Goal: Information Seeking & Learning: Learn about a topic

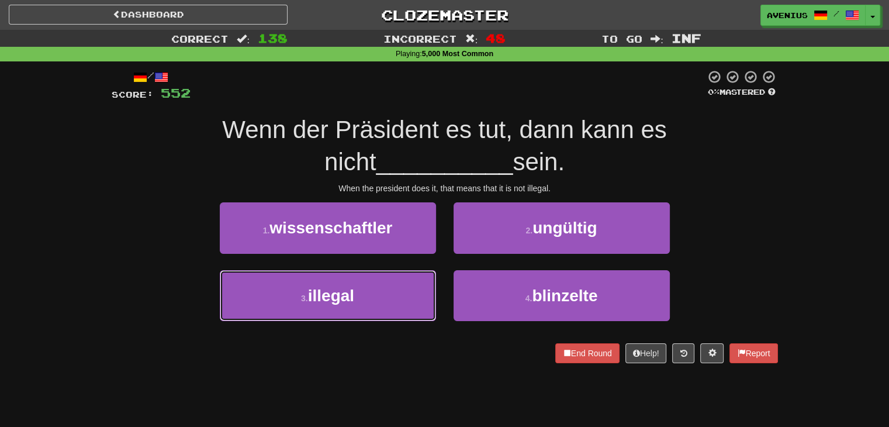
drag, startPoint x: 405, startPoint y: 286, endPoint x: 438, endPoint y: 257, distance: 43.9
click at [404, 286] on button "3 . illegal" at bounding box center [328, 295] width 216 height 51
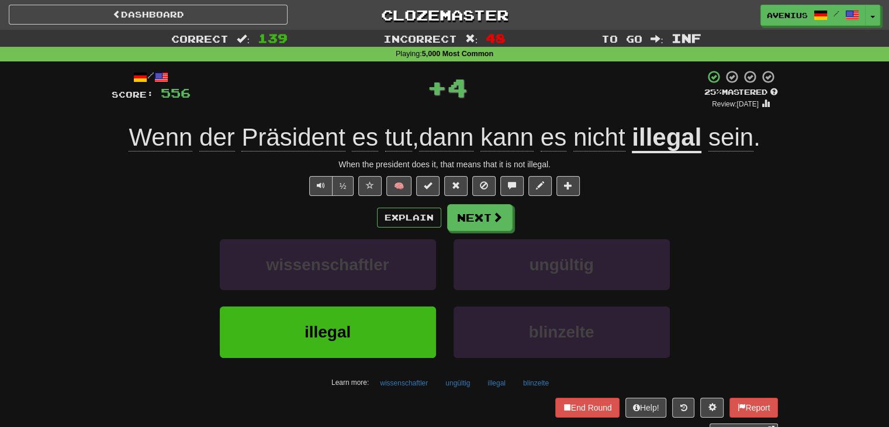
click at [476, 238] on div "Explain Next wissenschaftler ungültig illegal blinzelte Learn more: wissenschaf…" at bounding box center [445, 298] width 666 height 188
click at [469, 213] on button "Next" at bounding box center [480, 218] width 65 height 27
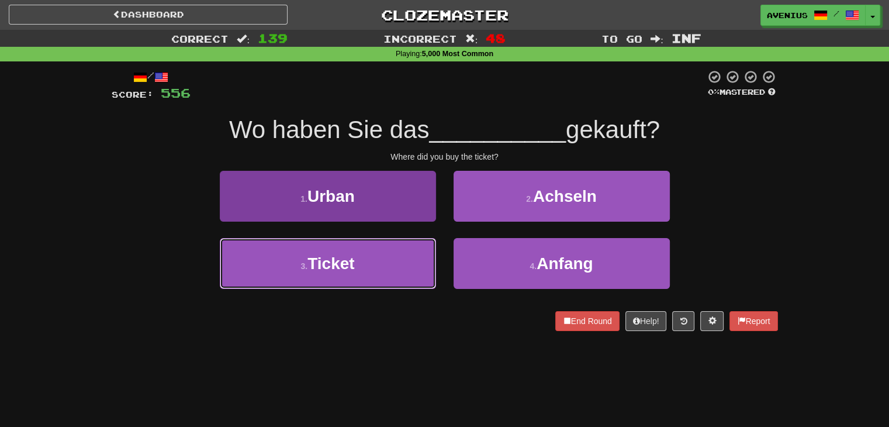
drag, startPoint x: 407, startPoint y: 255, endPoint x: 410, endPoint y: 250, distance: 6.5
click at [404, 257] on button "3 . Ticket" at bounding box center [328, 263] width 216 height 51
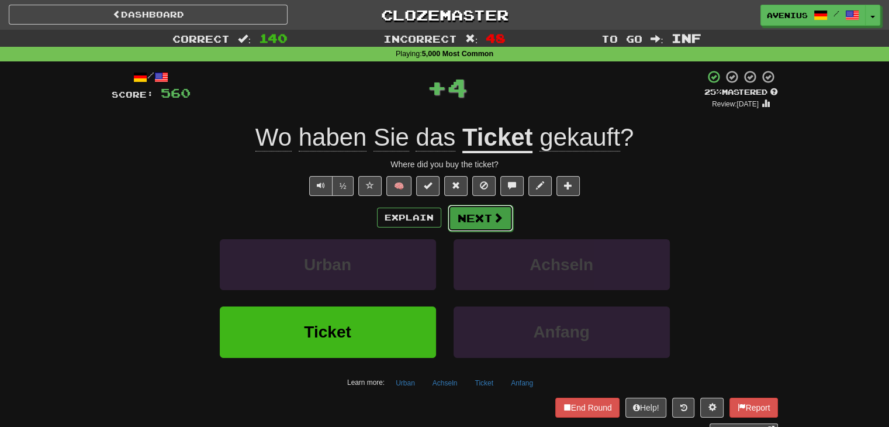
click at [484, 205] on button "Next" at bounding box center [480, 218] width 65 height 27
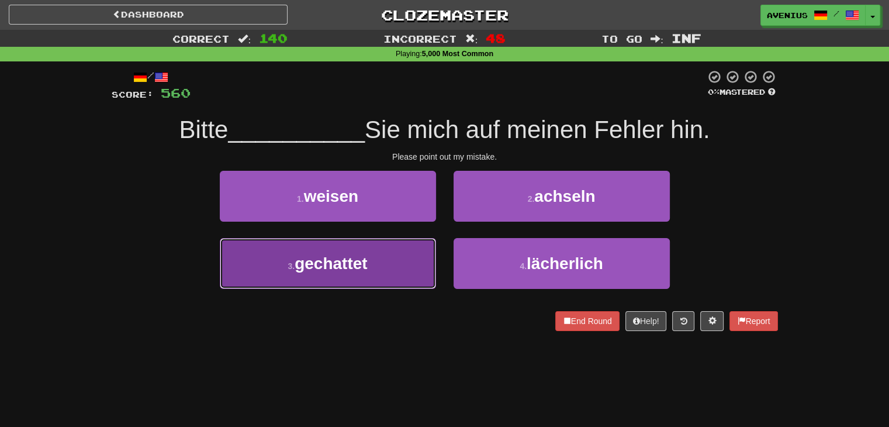
click at [428, 261] on button "3 . gechattet" at bounding box center [328, 263] width 216 height 51
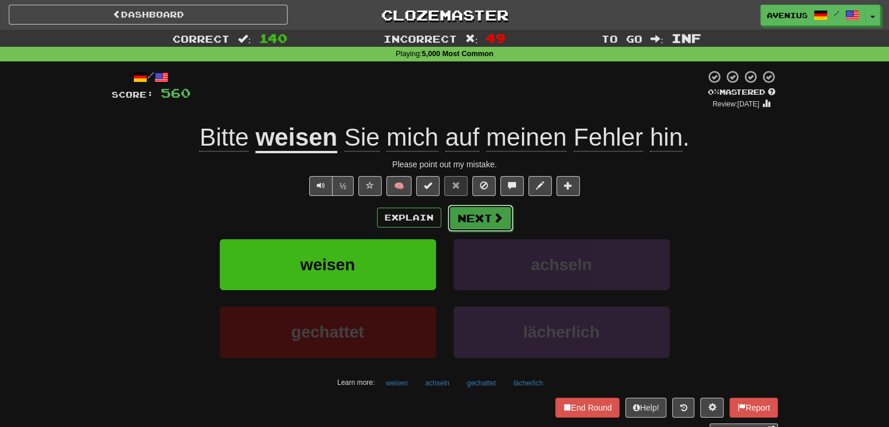
click at [505, 216] on button "Next" at bounding box center [480, 218] width 65 height 27
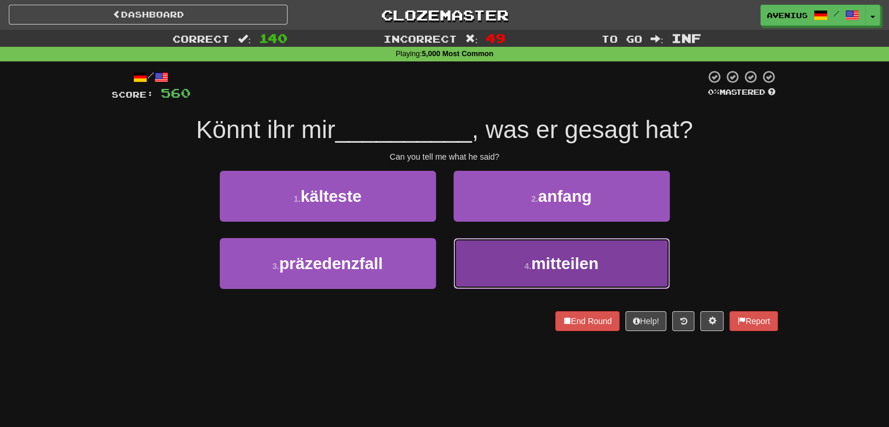
click at [504, 265] on button "4 . mitteilen" at bounding box center [562, 263] width 216 height 51
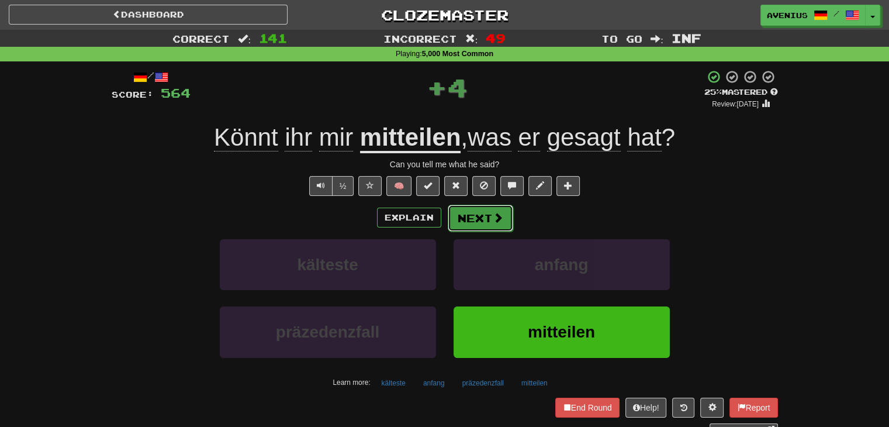
click at [483, 220] on button "Next" at bounding box center [480, 218] width 65 height 27
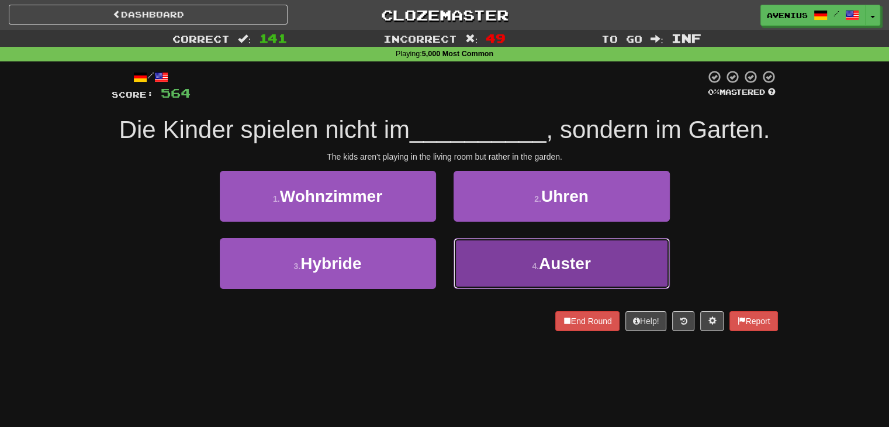
click at [486, 254] on button "4 . Auster" at bounding box center [562, 263] width 216 height 51
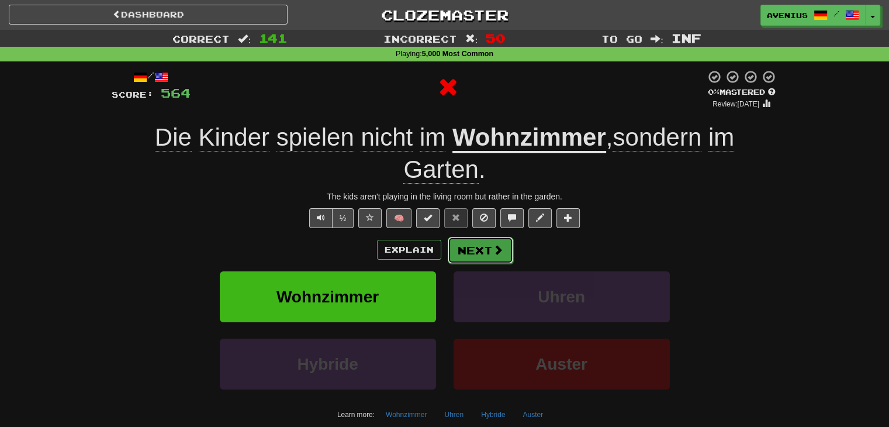
click at [469, 252] on button "Next" at bounding box center [480, 250] width 65 height 27
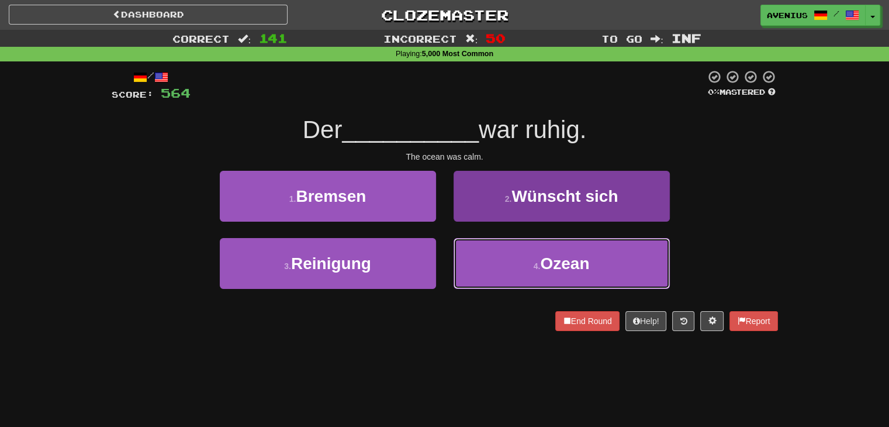
click at [529, 259] on button "4 . Ozean" at bounding box center [562, 263] width 216 height 51
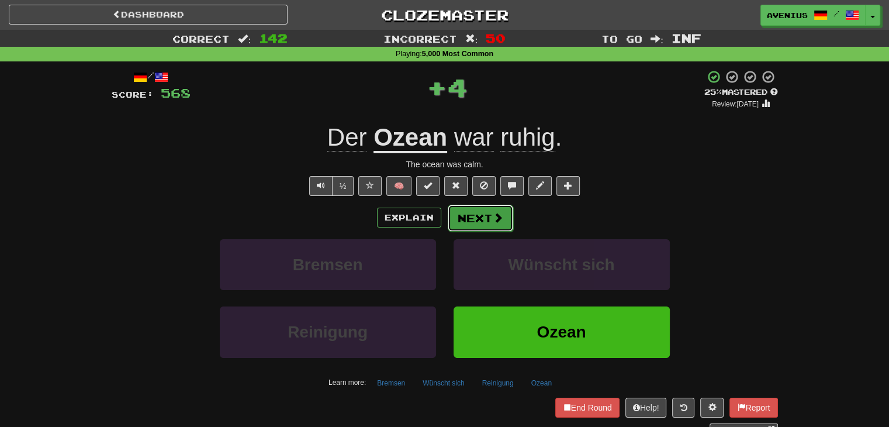
click at [463, 214] on button "Next" at bounding box center [480, 218] width 65 height 27
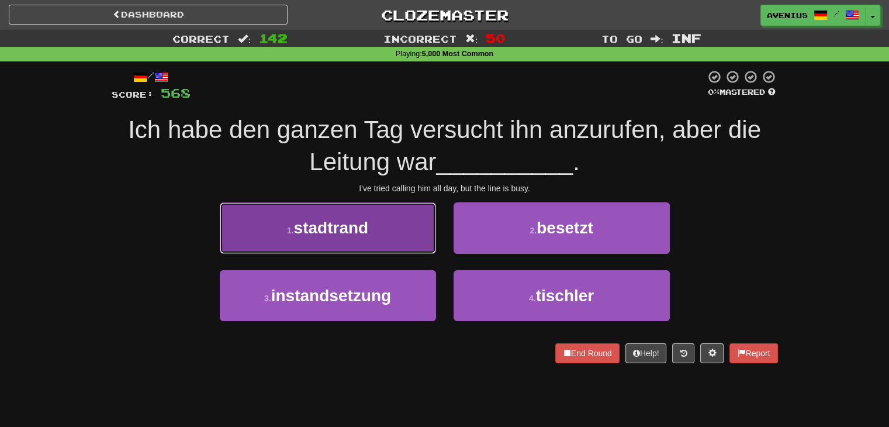
click at [424, 240] on button "1 . stadtrand" at bounding box center [328, 227] width 216 height 51
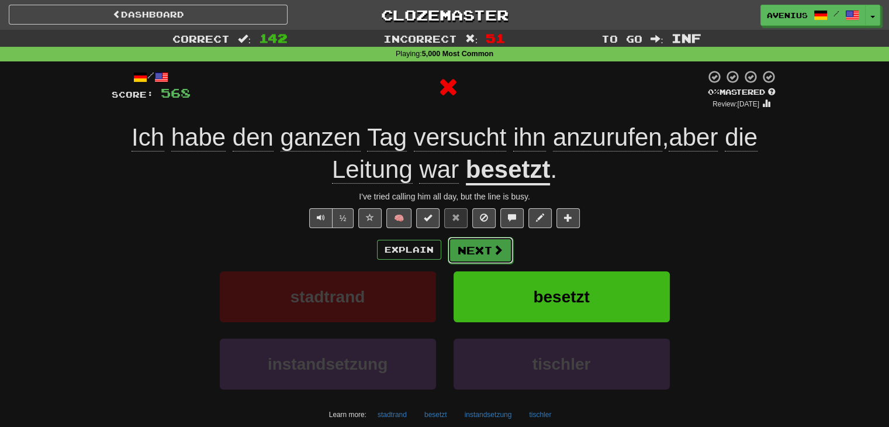
click at [501, 246] on span at bounding box center [498, 249] width 11 height 11
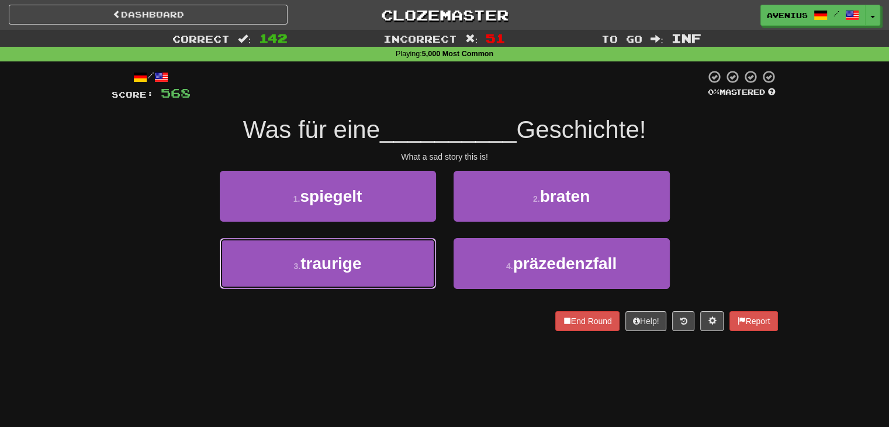
drag, startPoint x: 404, startPoint y: 260, endPoint x: 427, endPoint y: 233, distance: 35.3
click at [402, 259] on button "3 . traurige" at bounding box center [328, 263] width 216 height 51
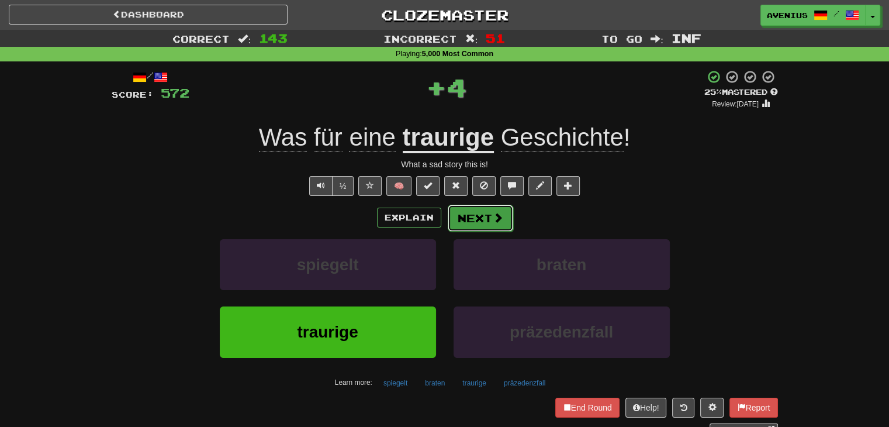
click at [475, 211] on button "Next" at bounding box center [480, 218] width 65 height 27
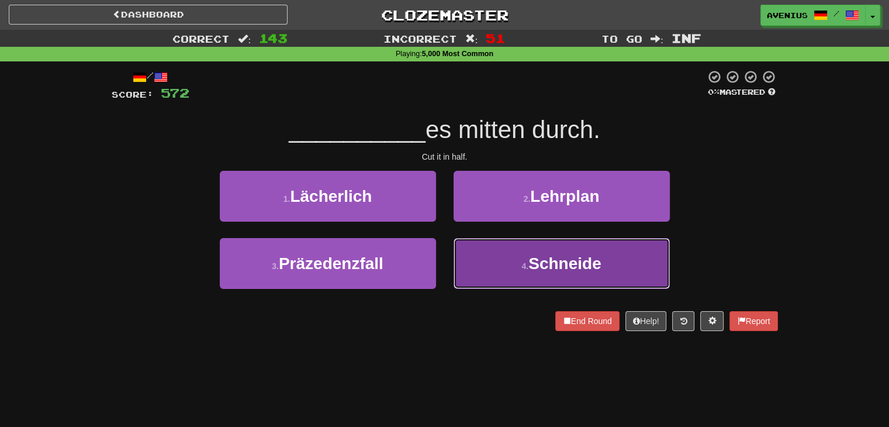
click at [502, 244] on button "4 . Schneide" at bounding box center [562, 263] width 216 height 51
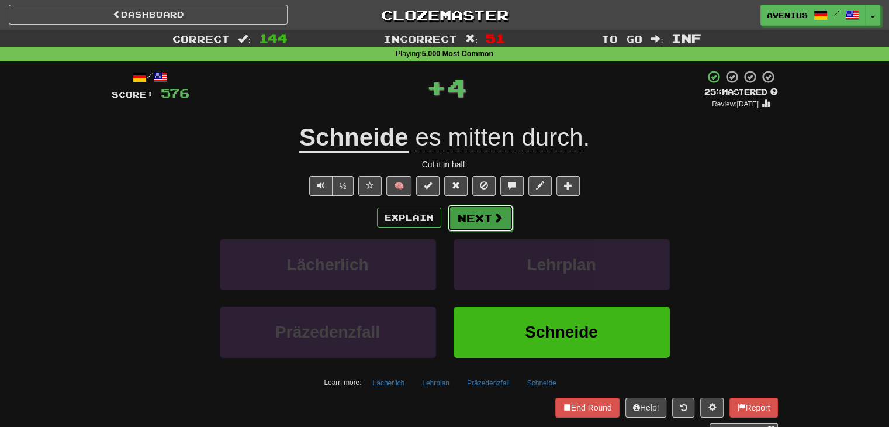
click at [468, 205] on button "Next" at bounding box center [480, 218] width 65 height 27
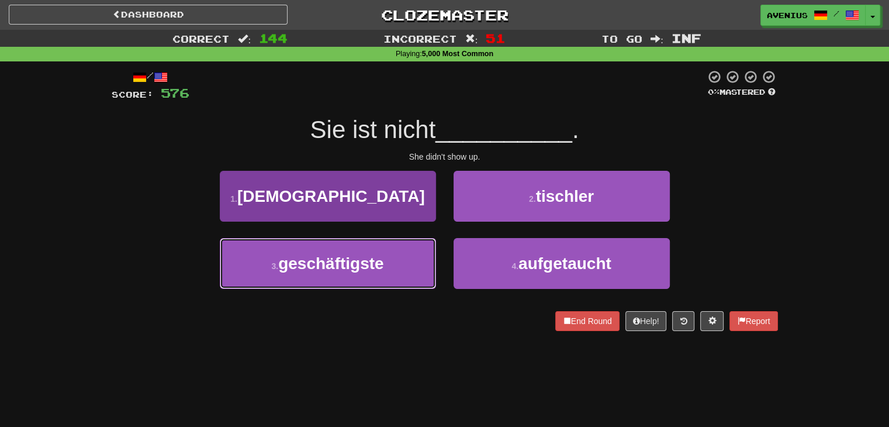
click at [409, 260] on button "3 . geschäftigste" at bounding box center [328, 263] width 216 height 51
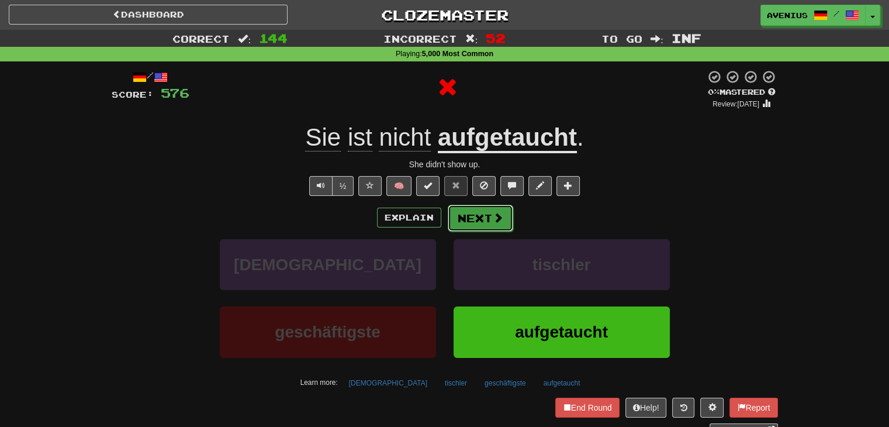
click at [498, 207] on button "Next" at bounding box center [480, 218] width 65 height 27
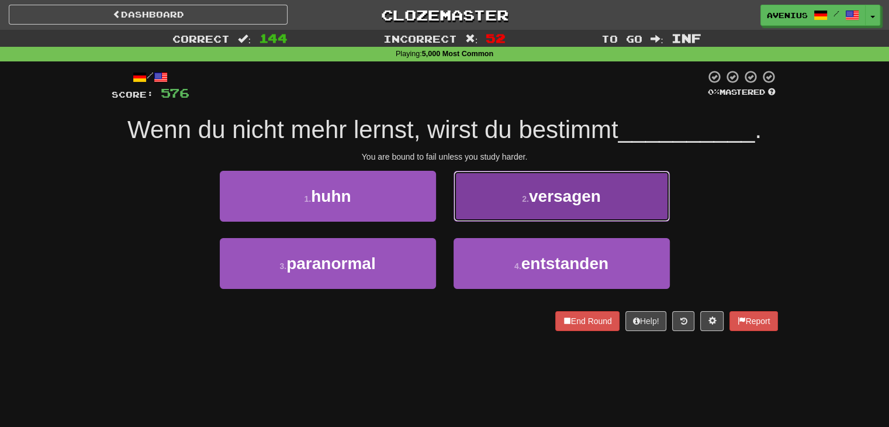
click at [476, 210] on button "2 . versagen" at bounding box center [562, 196] width 216 height 51
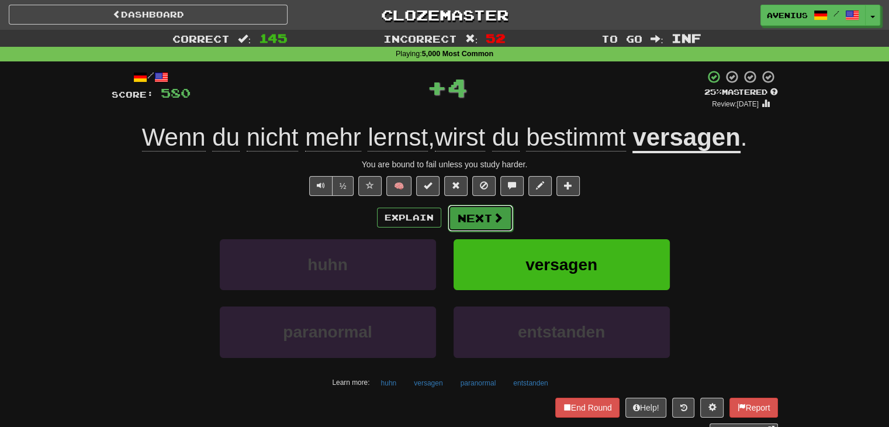
click at [465, 216] on button "Next" at bounding box center [480, 218] width 65 height 27
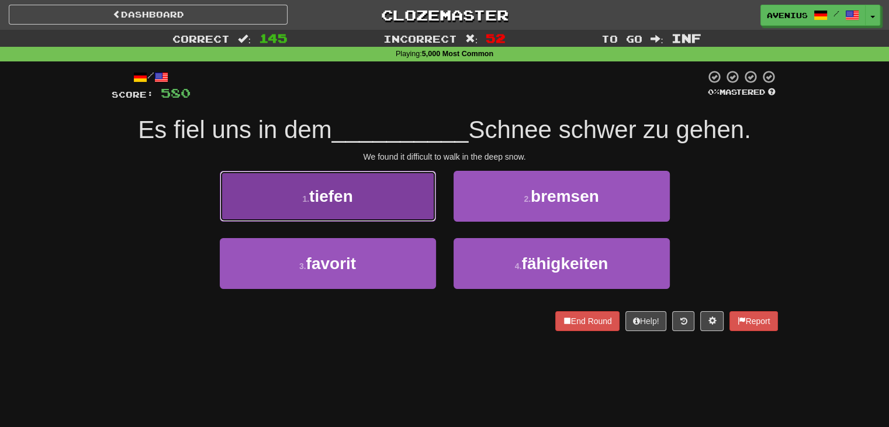
click at [396, 203] on button "1 . tiefen" at bounding box center [328, 196] width 216 height 51
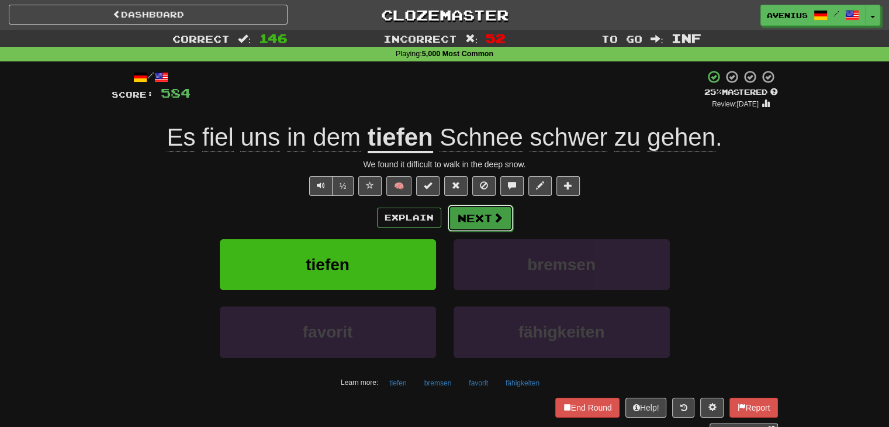
click at [480, 218] on button "Next" at bounding box center [480, 218] width 65 height 27
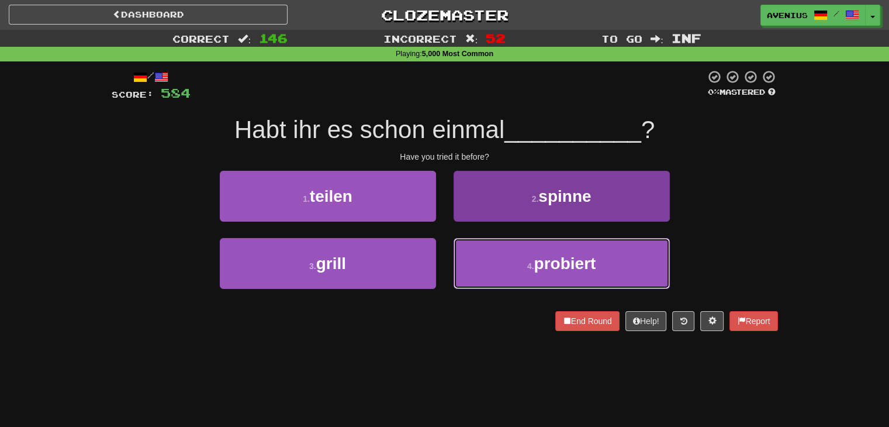
click at [506, 260] on button "4 . probiert" at bounding box center [562, 263] width 216 height 51
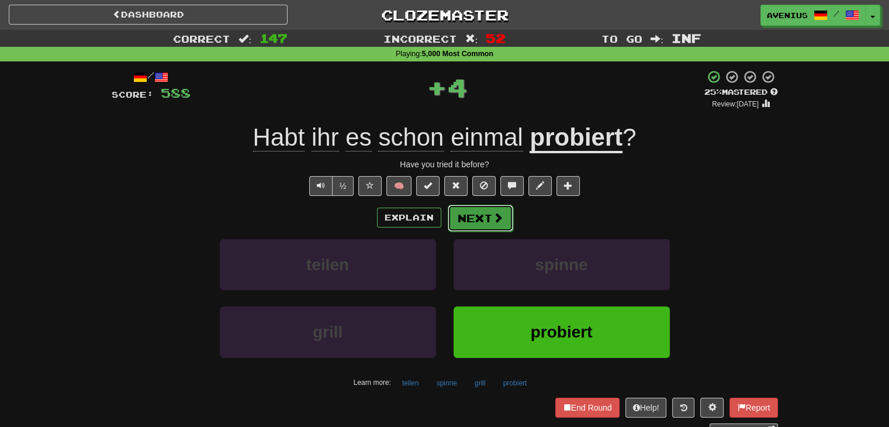
click at [476, 215] on button "Next" at bounding box center [480, 218] width 65 height 27
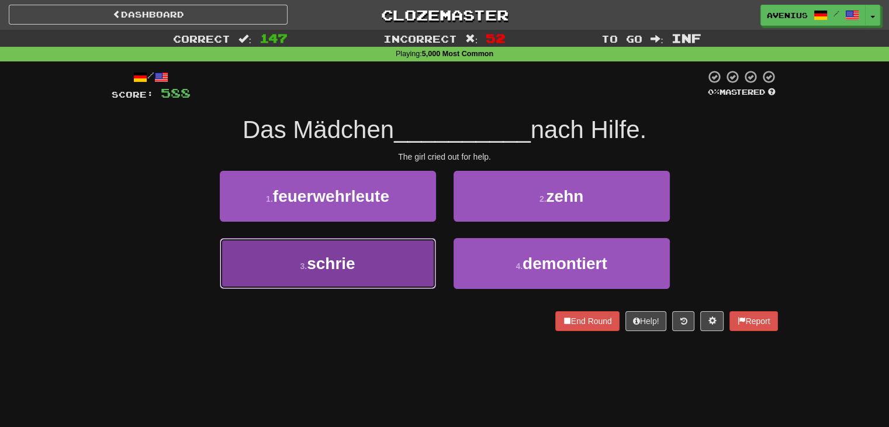
click at [406, 265] on button "3 . schrie" at bounding box center [328, 263] width 216 height 51
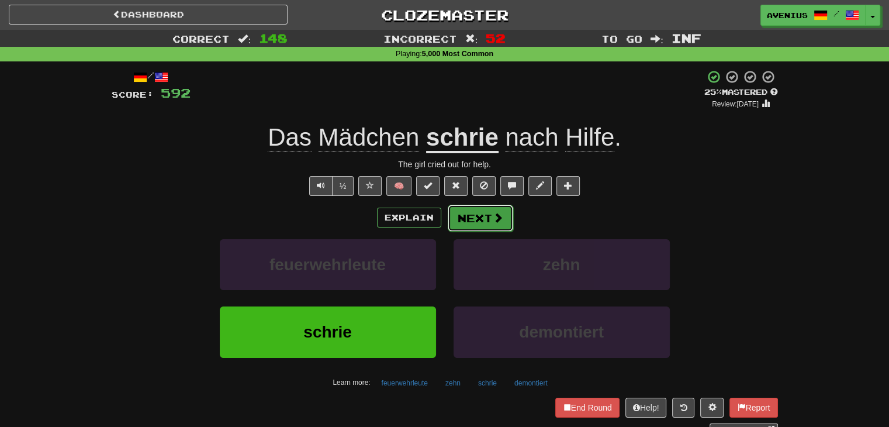
click at [480, 223] on button "Next" at bounding box center [480, 218] width 65 height 27
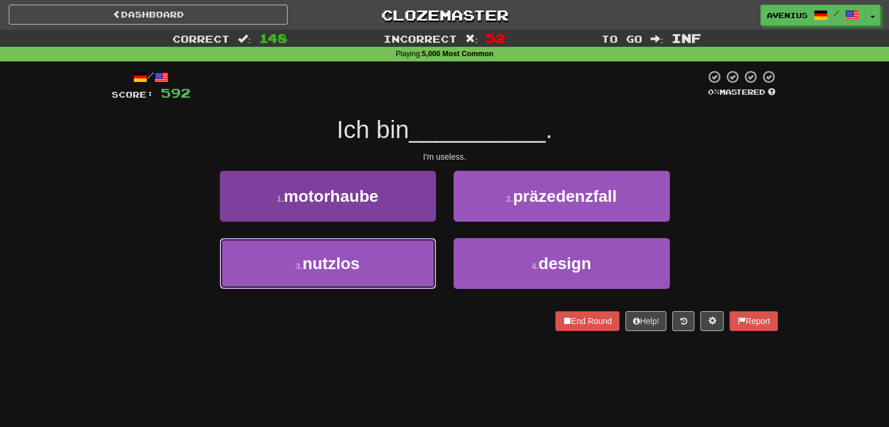
click at [424, 255] on button "3 . nutzlos" at bounding box center [328, 263] width 216 height 51
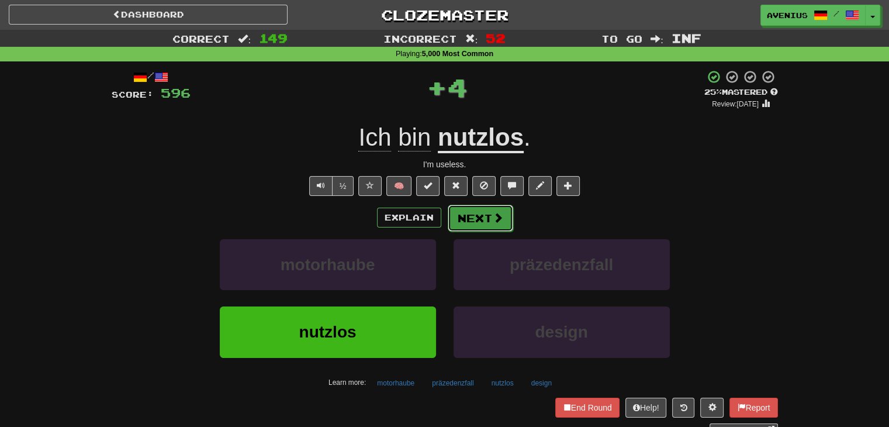
click at [497, 206] on button "Next" at bounding box center [480, 218] width 65 height 27
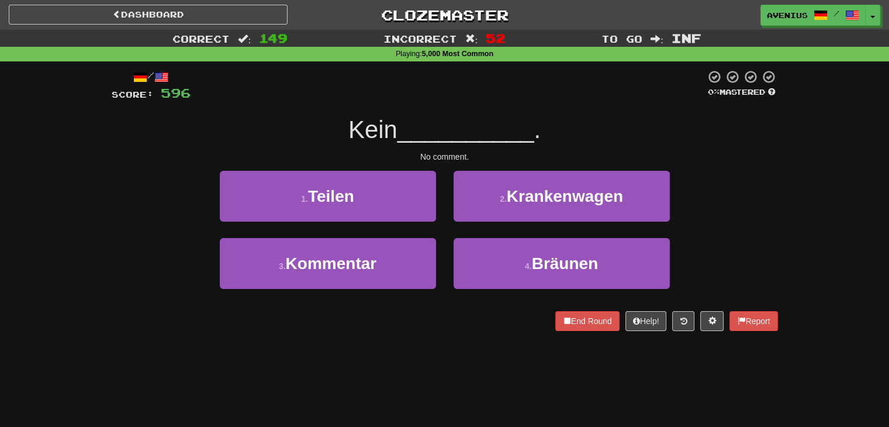
click at [447, 230] on div "2 . Krankenwagen" at bounding box center [562, 204] width 234 height 67
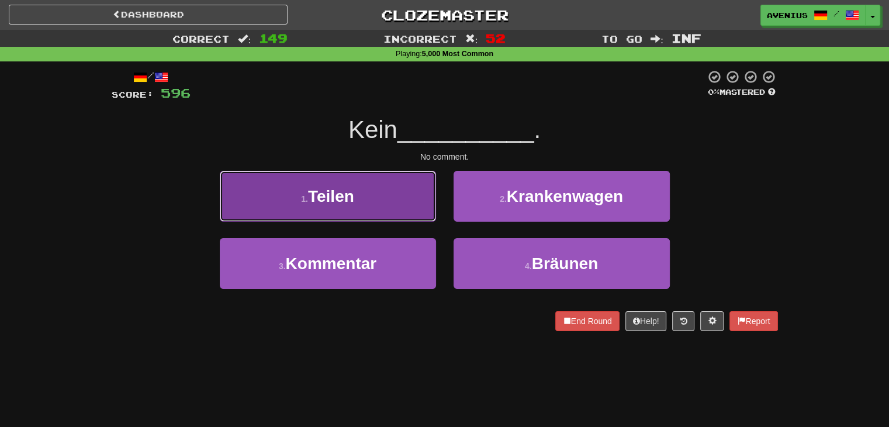
click at [421, 209] on button "1 . Teilen" at bounding box center [328, 196] width 216 height 51
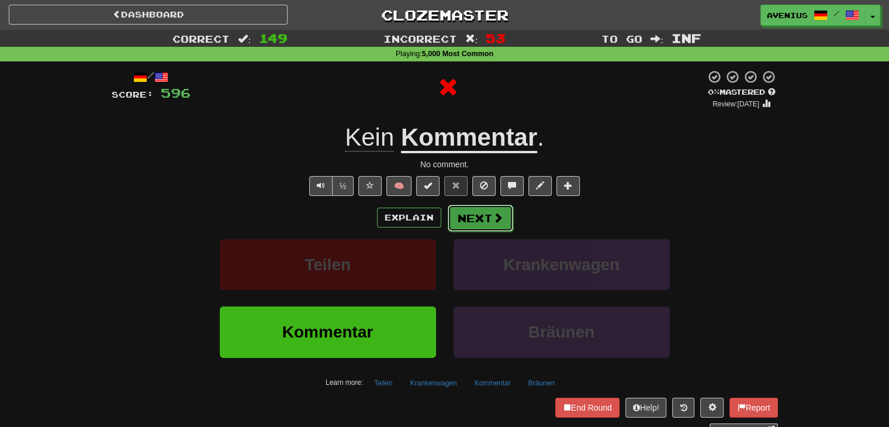
click at [488, 209] on button "Next" at bounding box center [480, 218] width 65 height 27
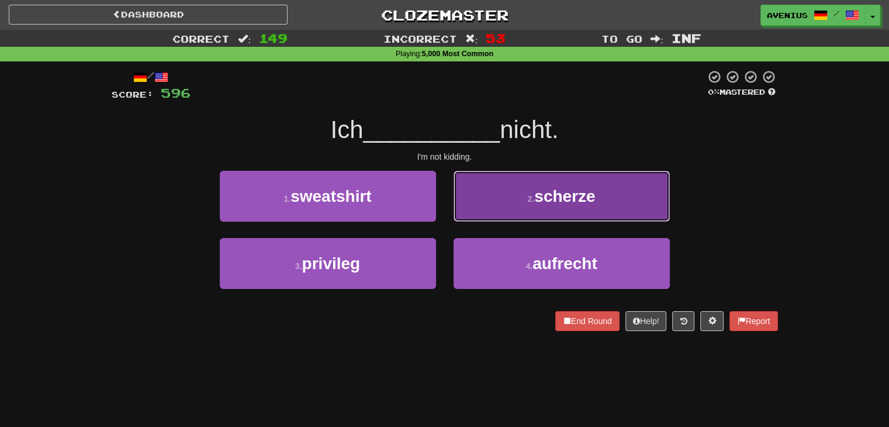
click at [493, 212] on button "2 . scherze" at bounding box center [562, 196] width 216 height 51
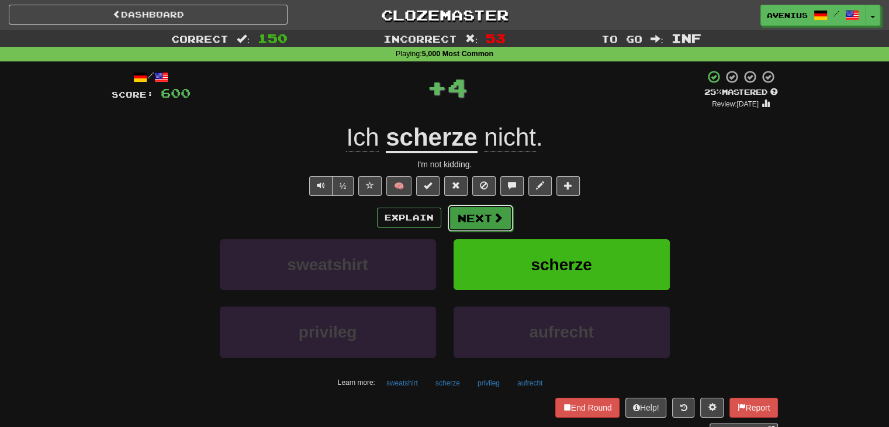
click at [476, 219] on button "Next" at bounding box center [480, 218] width 65 height 27
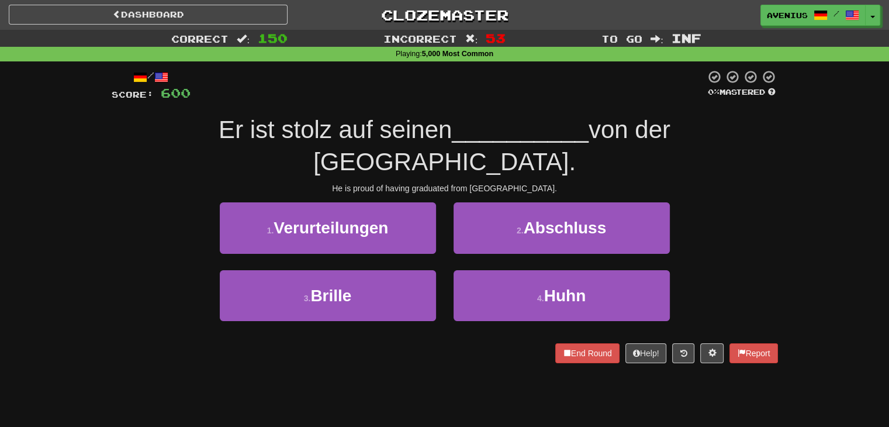
click at [445, 265] on div "2 . Abschluss" at bounding box center [562, 235] width 234 height 67
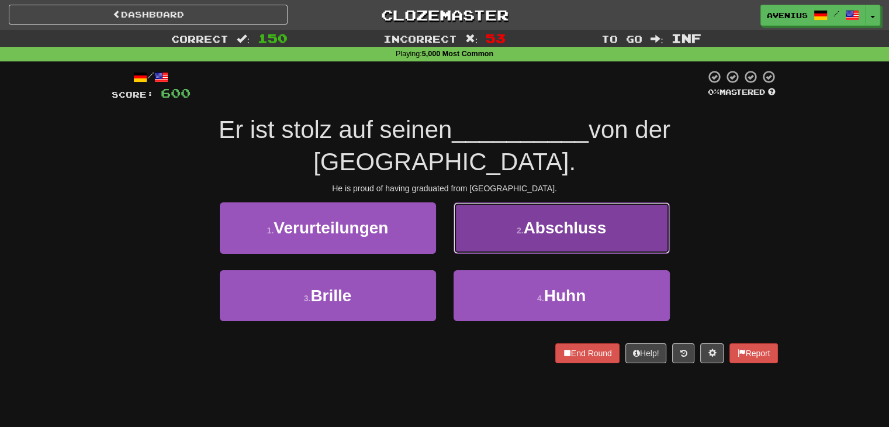
click at [521, 209] on button "2 . Abschluss" at bounding box center [562, 227] width 216 height 51
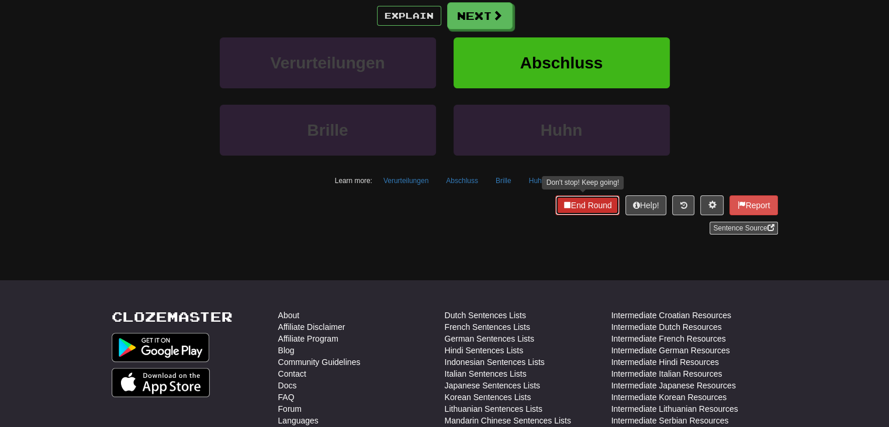
click at [579, 202] on button "End Round" at bounding box center [587, 205] width 64 height 20
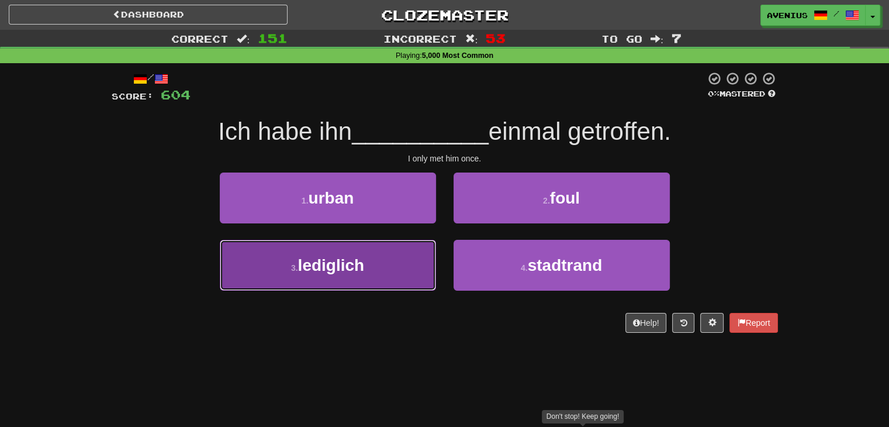
click at [414, 264] on button "3 . lediglich" at bounding box center [328, 265] width 216 height 51
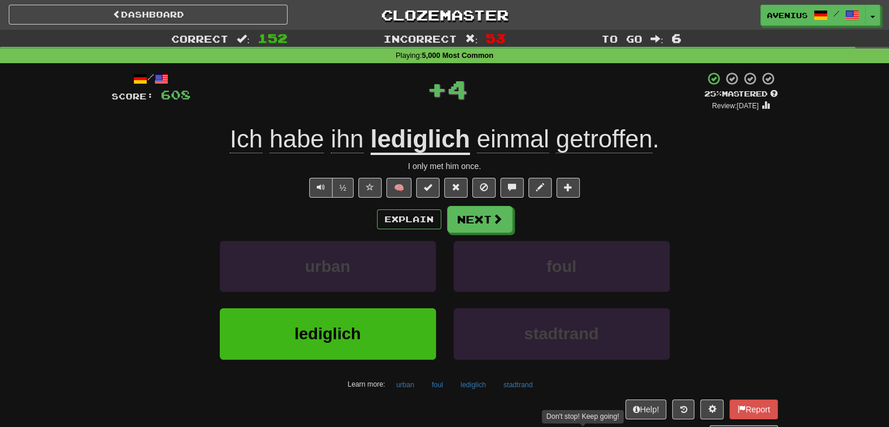
click at [444, 141] on u "lediglich" at bounding box center [420, 140] width 99 height 30
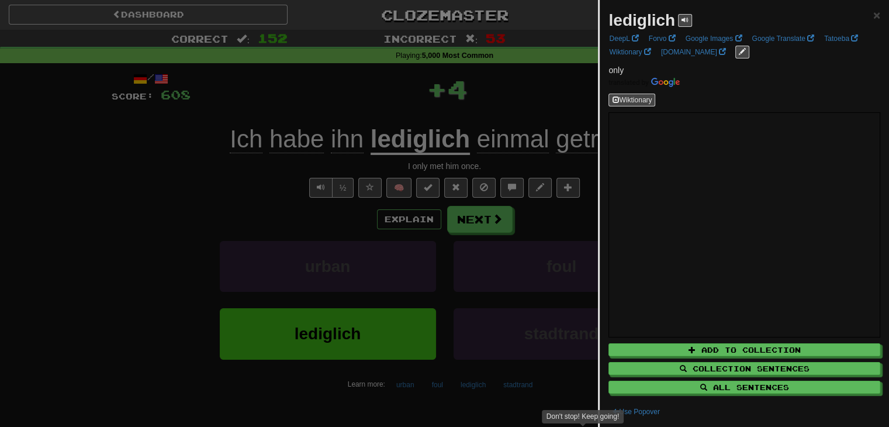
click at [243, 186] on div at bounding box center [444, 213] width 889 height 427
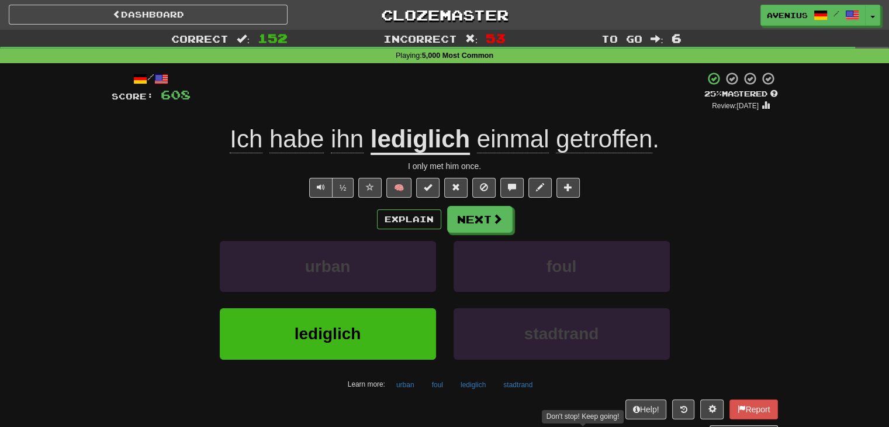
click at [432, 139] on u "lediglich" at bounding box center [420, 140] width 99 height 30
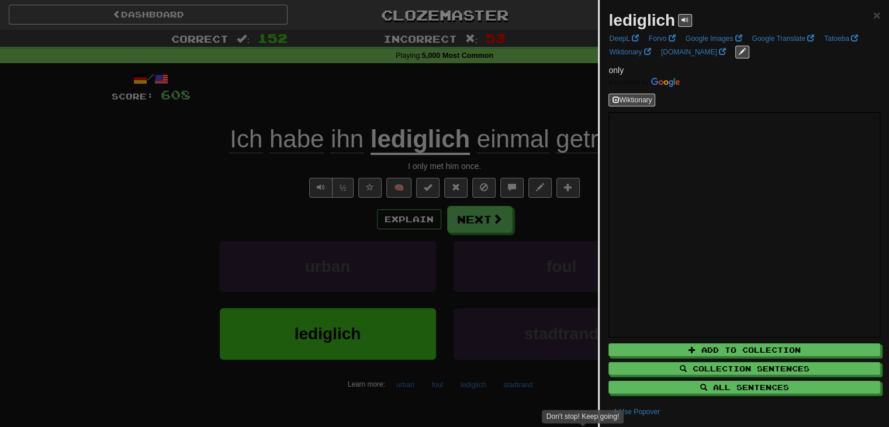
click at [213, 198] on div at bounding box center [444, 213] width 889 height 427
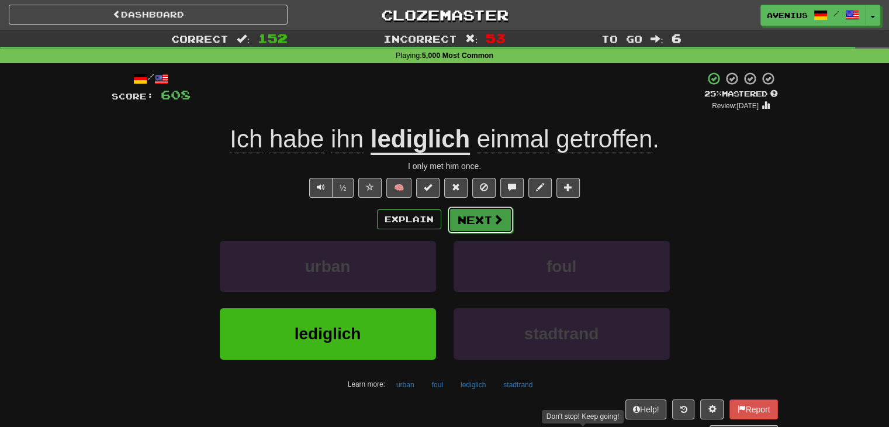
click at [480, 222] on button "Next" at bounding box center [480, 219] width 65 height 27
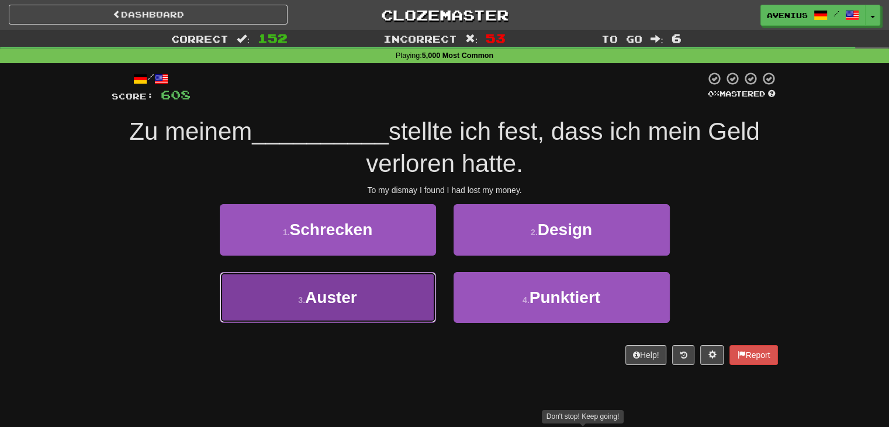
click at [414, 285] on button "3 . Auster" at bounding box center [328, 297] width 216 height 51
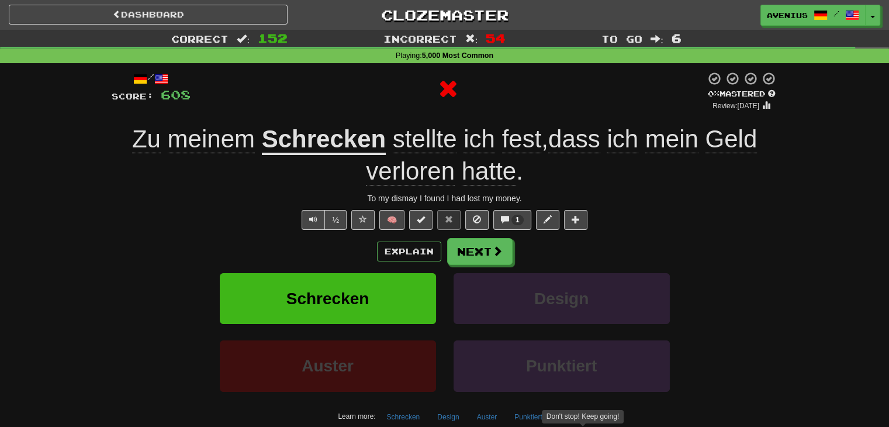
click at [345, 150] on u "Schrecken" at bounding box center [324, 140] width 124 height 30
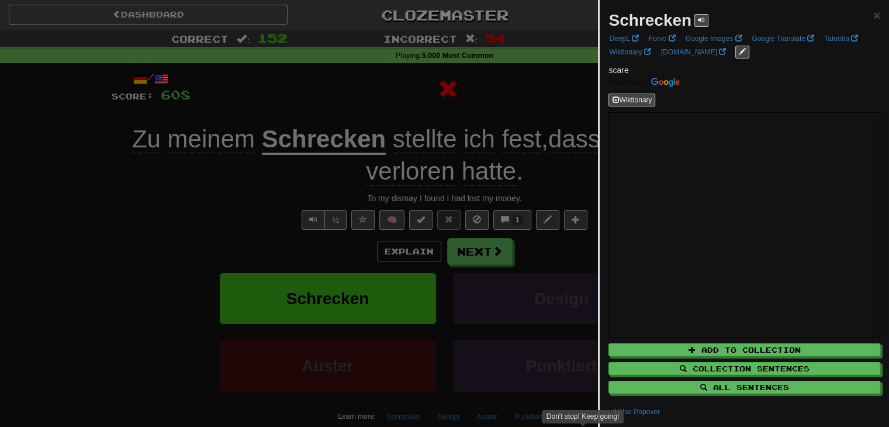
click at [220, 204] on div at bounding box center [444, 213] width 889 height 427
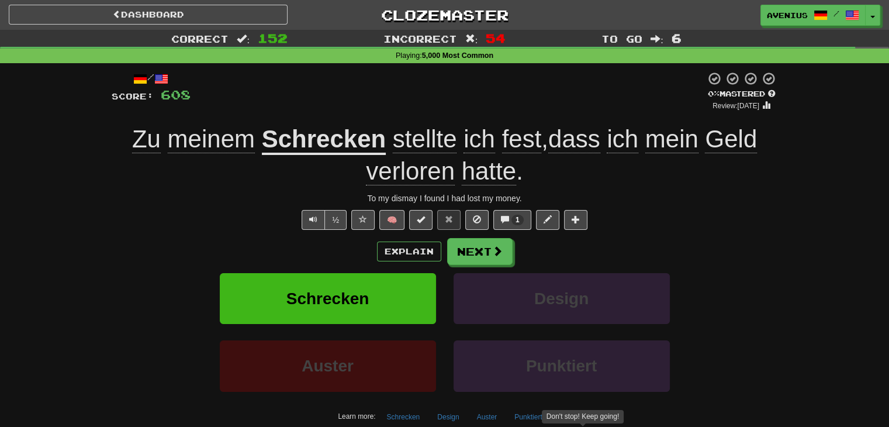
click at [403, 202] on div "To my dismay I found I had lost my money." at bounding box center [445, 198] width 666 height 12
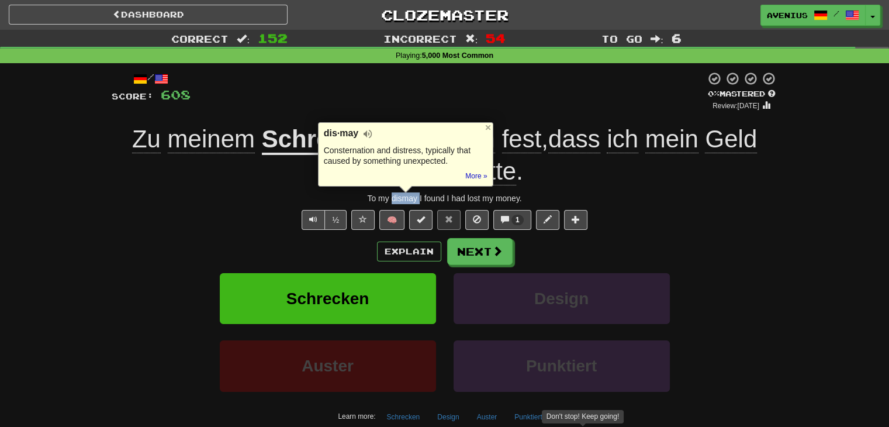
click at [396, 203] on div at bounding box center [396, 203] width 0 height 0
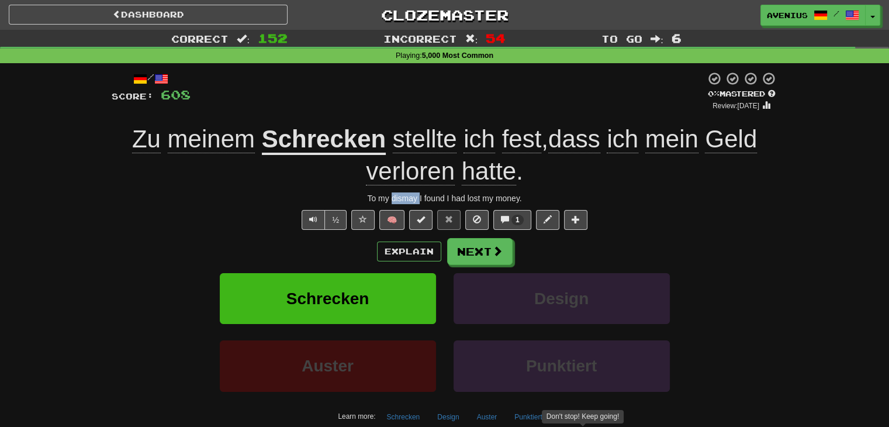
click at [658, 220] on div "½ 🧠 1" at bounding box center [445, 220] width 666 height 20
click at [493, 255] on span at bounding box center [498, 251] width 11 height 11
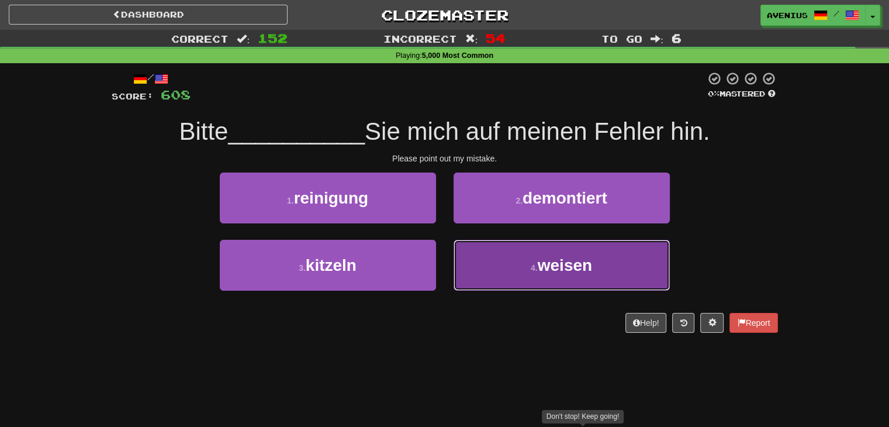
click at [492, 263] on button "4 . weisen" at bounding box center [562, 265] width 216 height 51
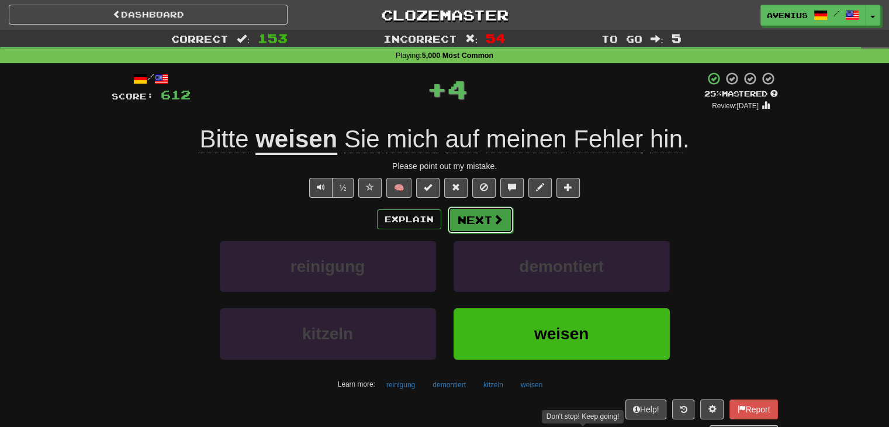
click at [461, 220] on button "Next" at bounding box center [480, 219] width 65 height 27
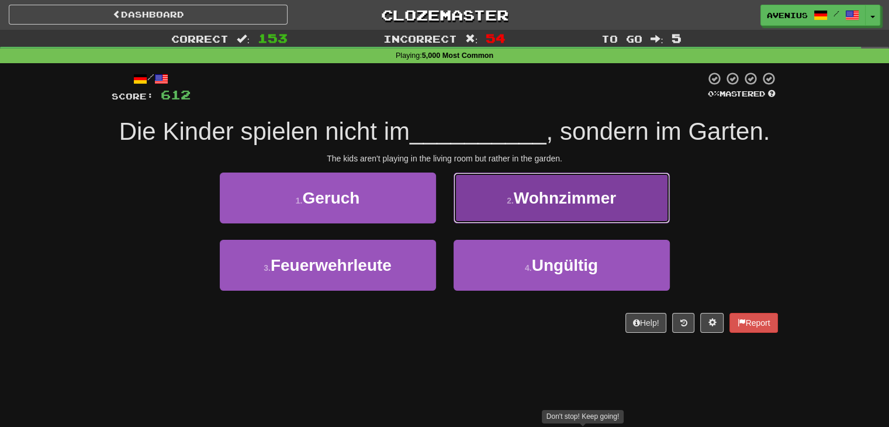
click at [486, 209] on button "2 . Wohnzimmer" at bounding box center [562, 197] width 216 height 51
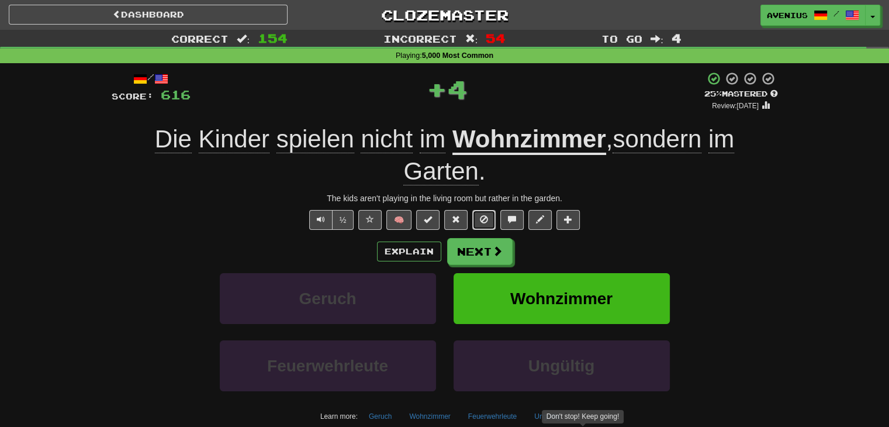
click at [484, 225] on button at bounding box center [483, 220] width 23 height 20
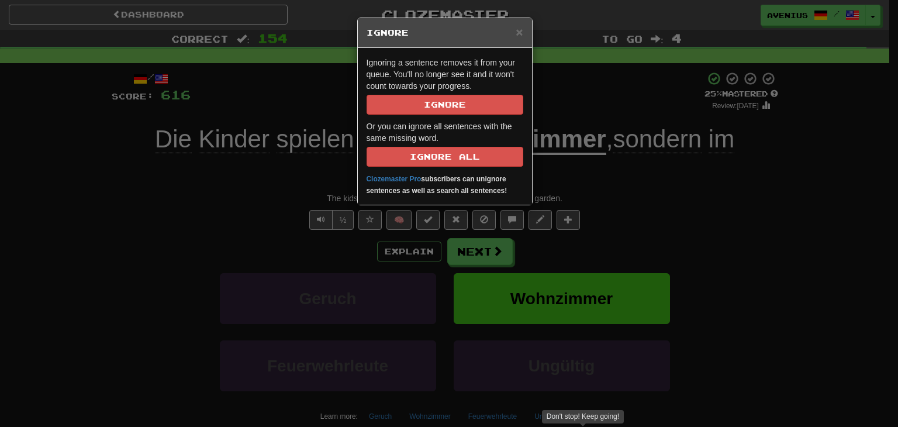
click at [238, 223] on div "× Ignore Ignoring a sentence removes it from your queue. You'll no longer see i…" at bounding box center [449, 213] width 898 height 427
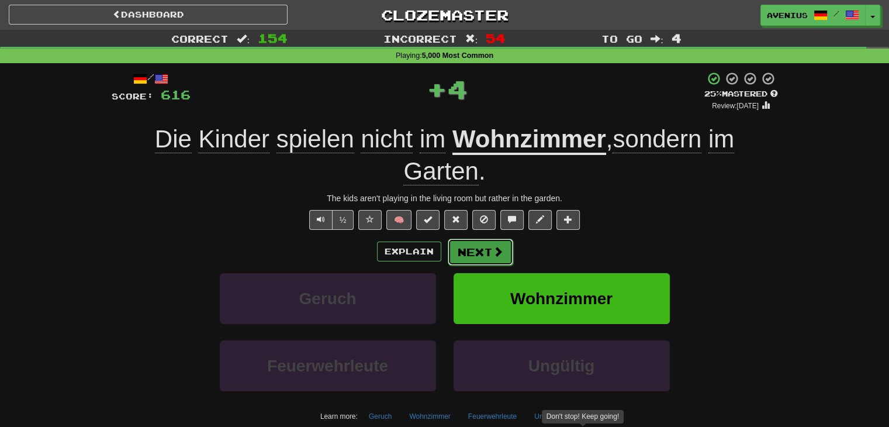
click at [477, 250] on button "Next" at bounding box center [480, 251] width 65 height 27
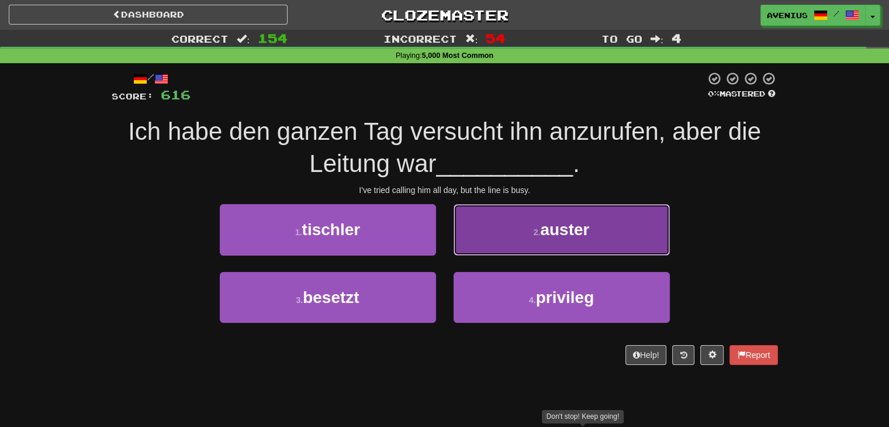
click at [497, 233] on button "2 . auster" at bounding box center [562, 229] width 216 height 51
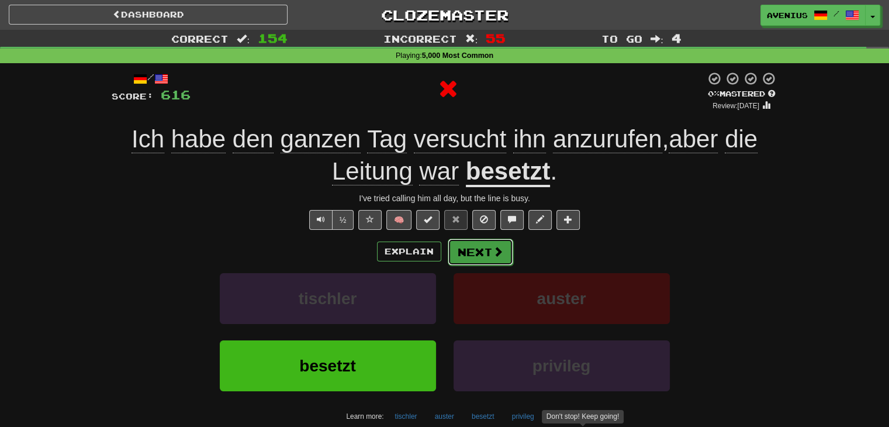
click at [484, 248] on button "Next" at bounding box center [480, 251] width 65 height 27
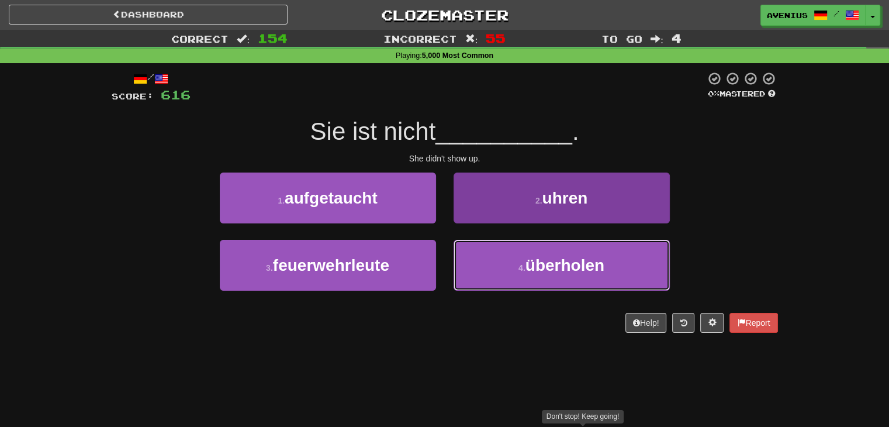
drag, startPoint x: 526, startPoint y: 277, endPoint x: 517, endPoint y: 267, distance: 13.3
click at [528, 278] on button "4 . überholen" at bounding box center [562, 265] width 216 height 51
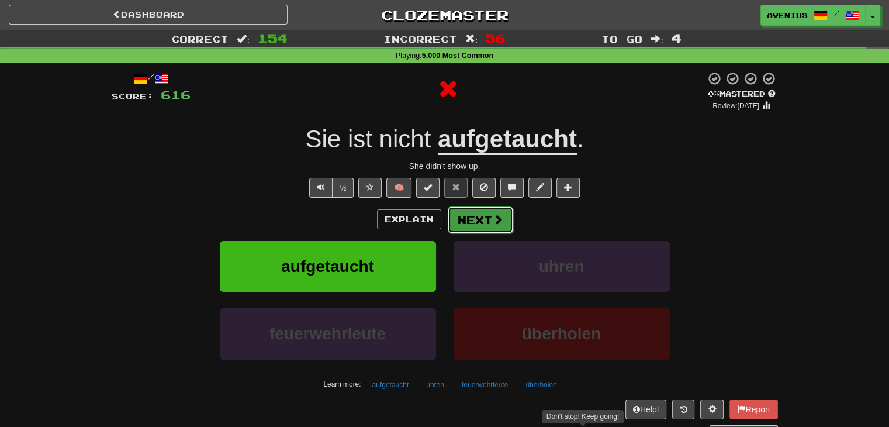
click at [482, 221] on button "Next" at bounding box center [480, 219] width 65 height 27
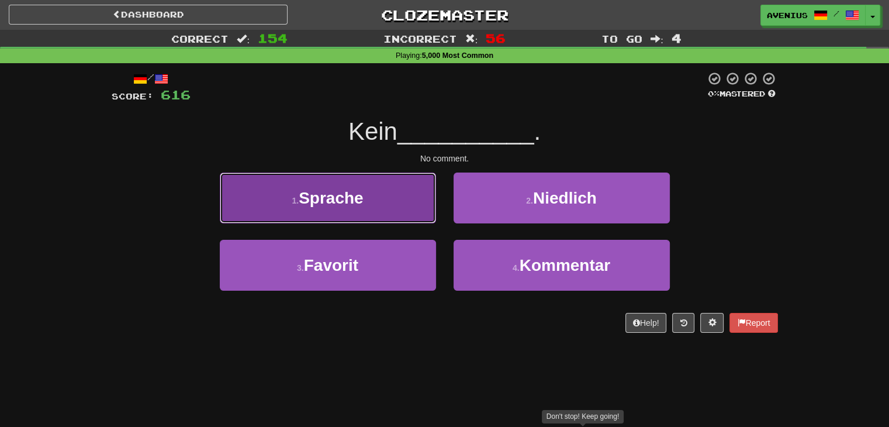
click at [417, 216] on button "1 . Sprache" at bounding box center [328, 197] width 216 height 51
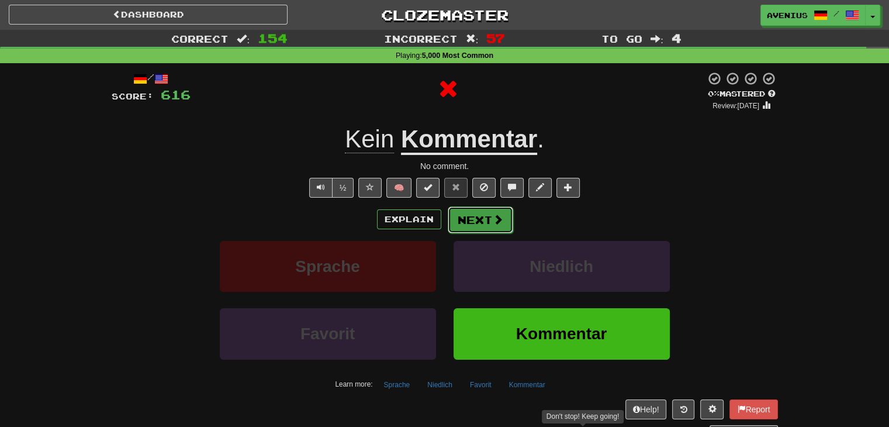
click at [479, 229] on button "Next" at bounding box center [480, 219] width 65 height 27
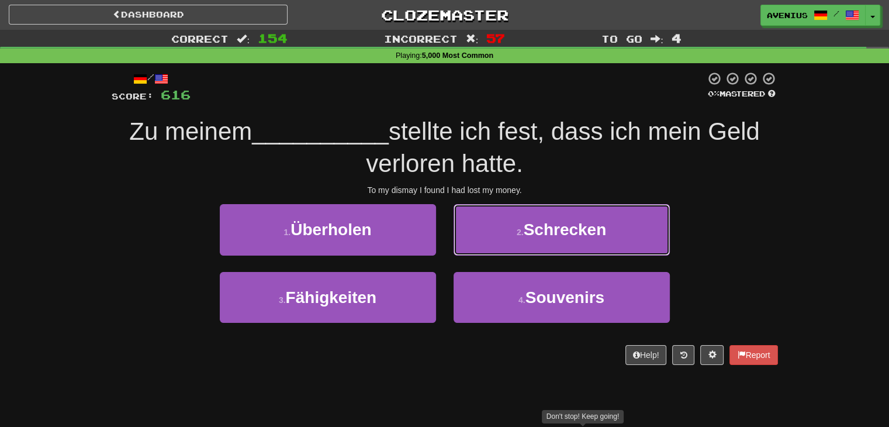
click at [484, 237] on button "2 . Schrecken" at bounding box center [562, 229] width 216 height 51
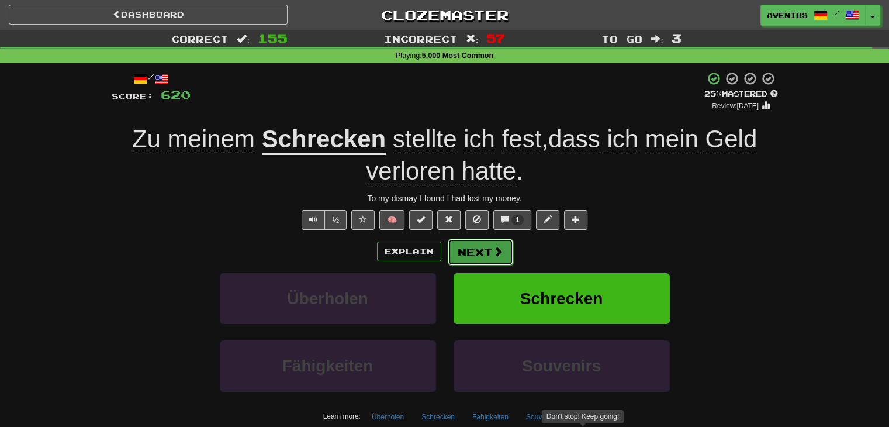
click at [465, 247] on button "Next" at bounding box center [480, 251] width 65 height 27
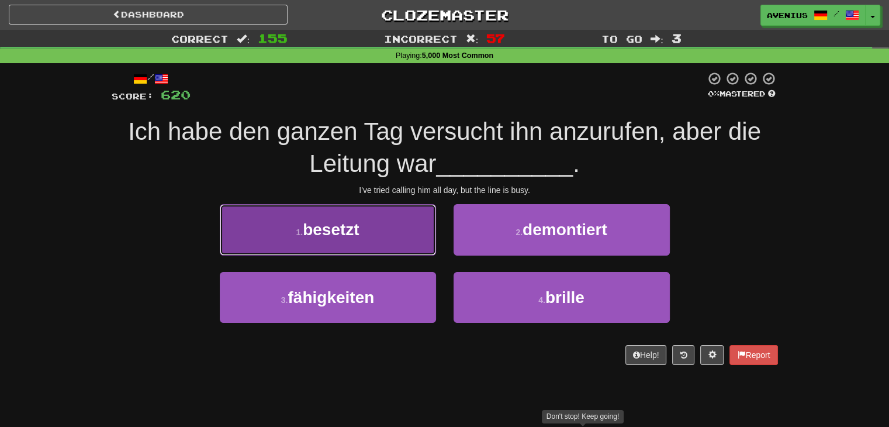
click at [405, 238] on button "1 . besetzt" at bounding box center [328, 229] width 216 height 51
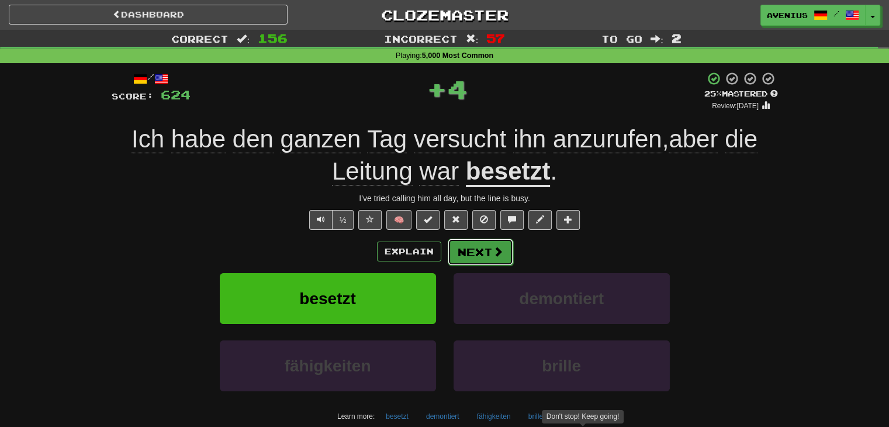
click at [479, 250] on button "Next" at bounding box center [480, 251] width 65 height 27
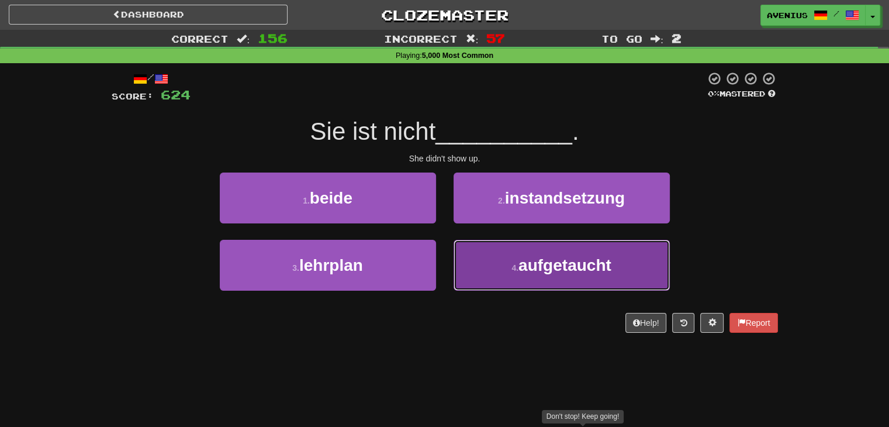
click at [488, 272] on button "4 . aufgetaucht" at bounding box center [562, 265] width 216 height 51
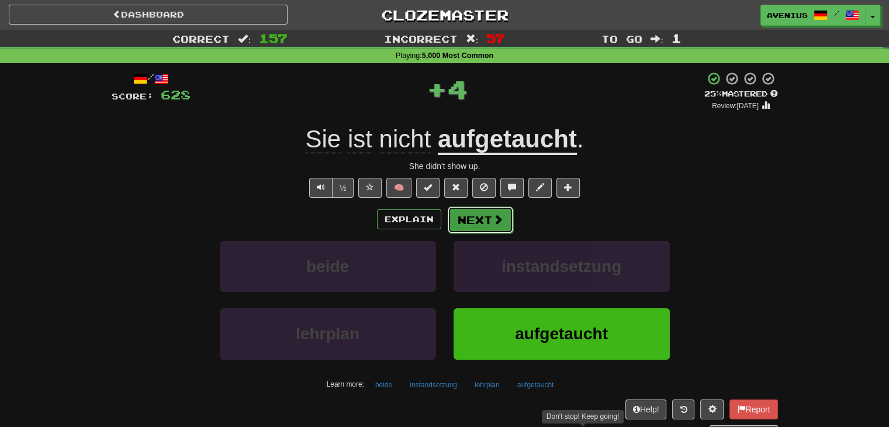
click at [465, 230] on button "Next" at bounding box center [480, 219] width 65 height 27
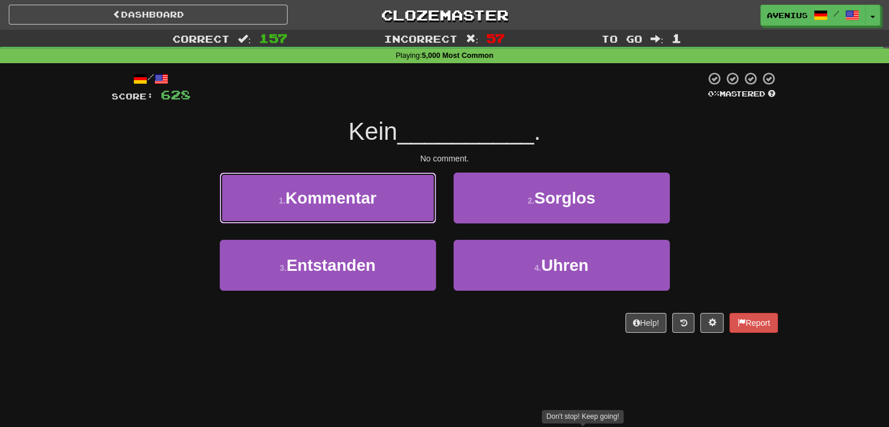
click at [406, 206] on button "1 . Kommentar" at bounding box center [328, 197] width 216 height 51
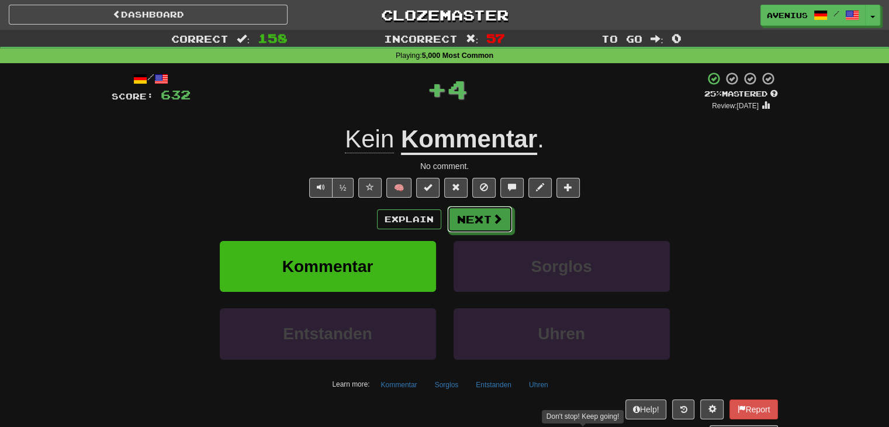
click at [478, 222] on button "Next" at bounding box center [479, 219] width 65 height 27
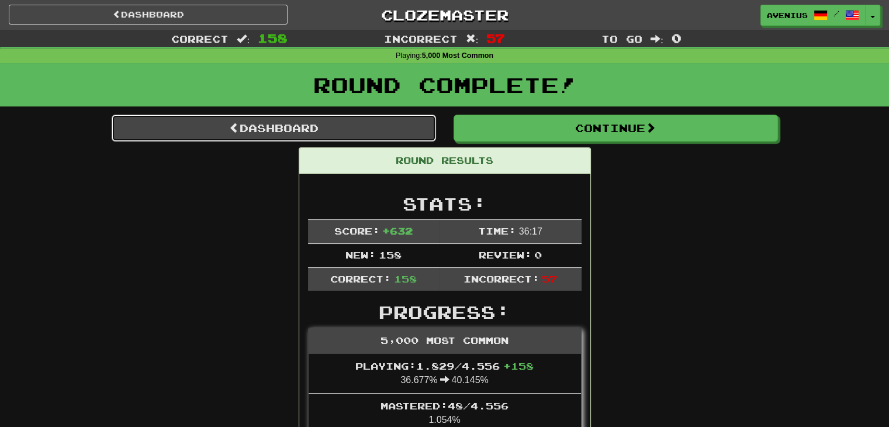
click at [358, 127] on link "Dashboard" at bounding box center [274, 128] width 324 height 27
